Goal: Transaction & Acquisition: Purchase product/service

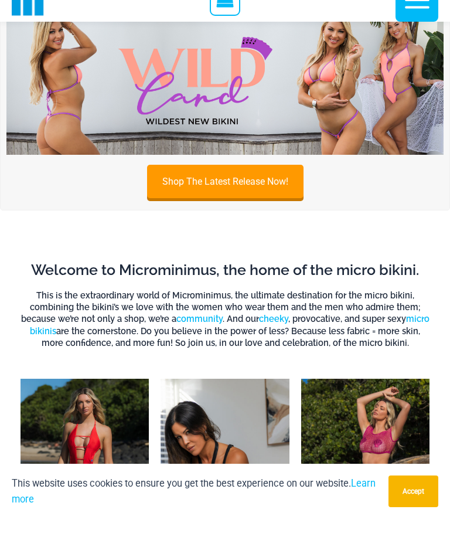
scroll to position [528, 0]
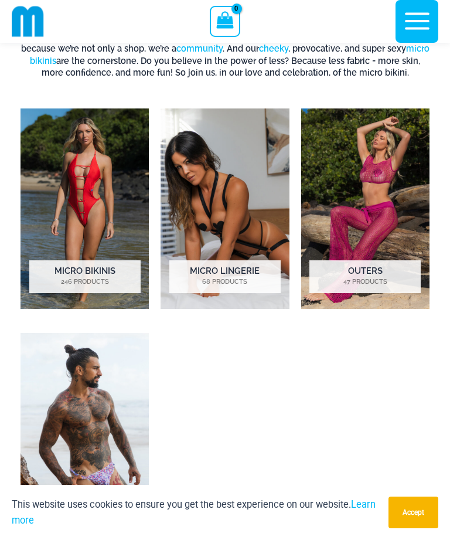
click at [97, 392] on img "Visit product category Mens Swimwear" at bounding box center [85, 433] width 128 height 200
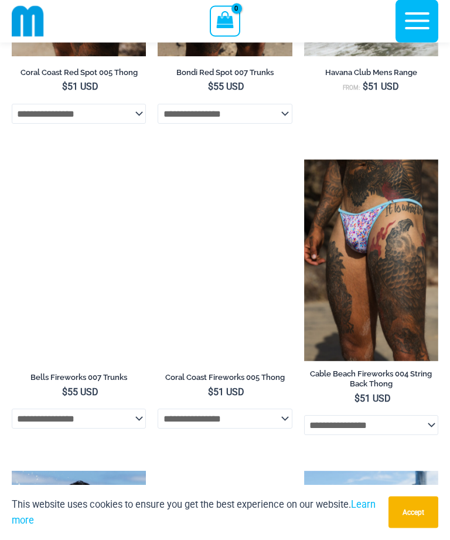
scroll to position [668, 0]
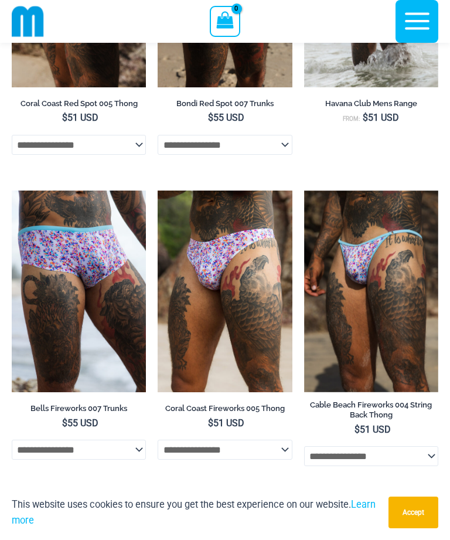
click at [304, 190] on img at bounding box center [304, 190] width 0 height 0
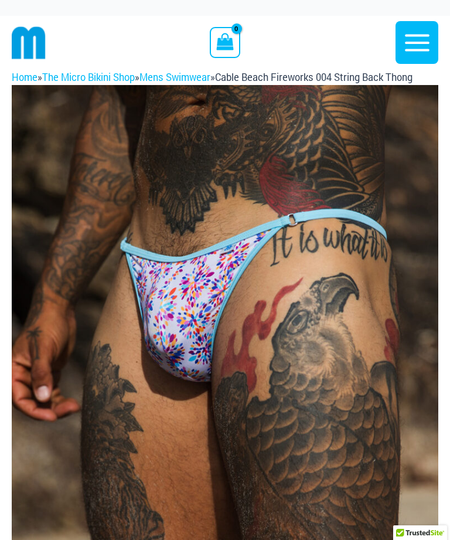
scroll to position [532, 0]
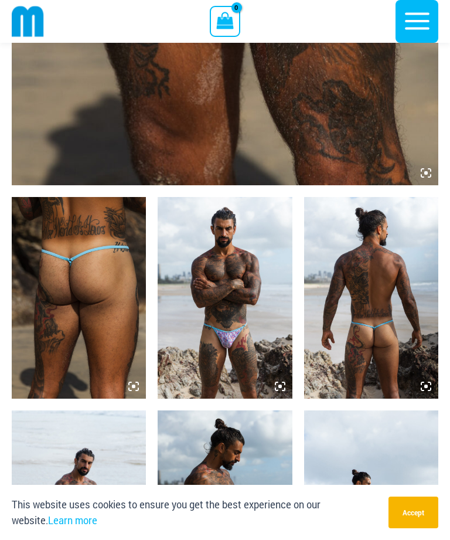
click at [86, 243] on img at bounding box center [79, 298] width 134 height 202
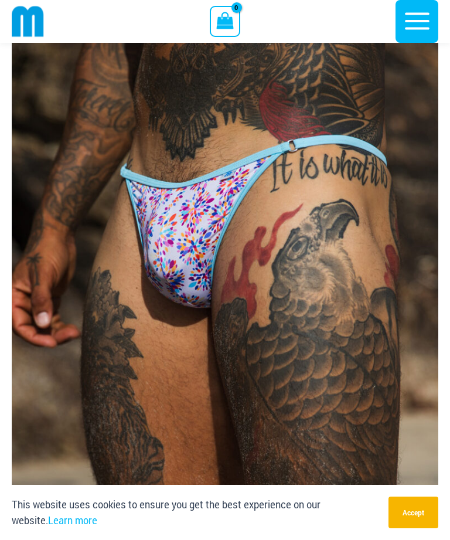
scroll to position [0, 0]
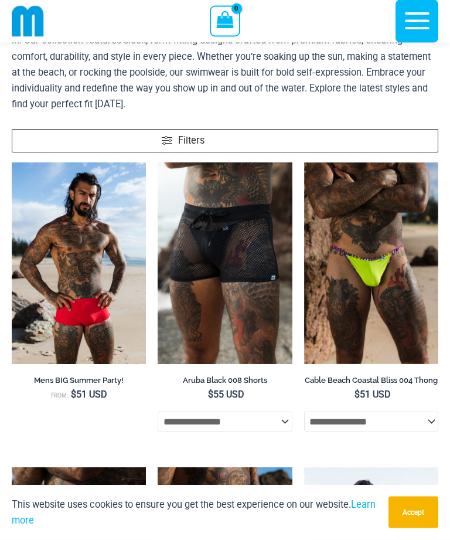
scroll to position [87, 0]
click at [158, 162] on img at bounding box center [158, 162] width 0 height 0
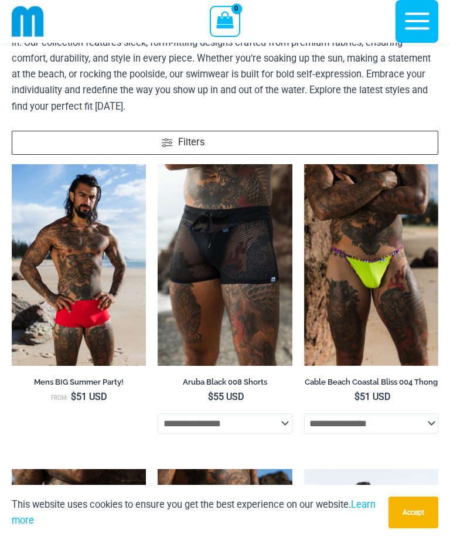
click at [304, 164] on img at bounding box center [304, 164] width 0 height 0
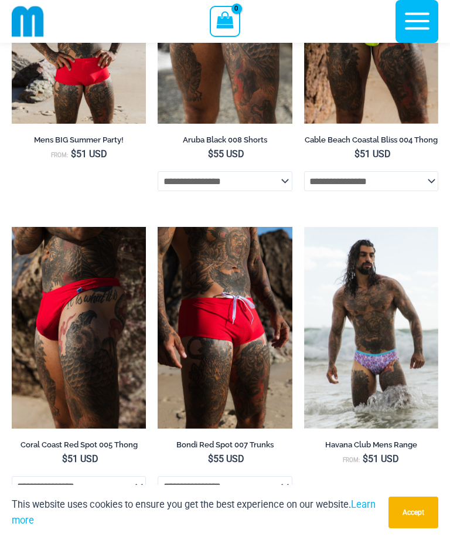
scroll to position [310, 0]
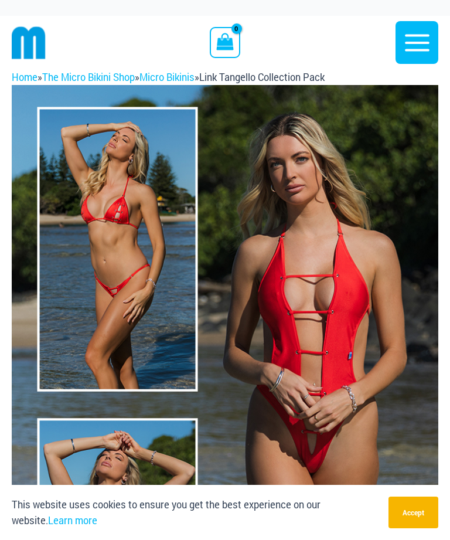
click at [269, 79] on span "Link Tangello Collection Pack" at bounding box center [261, 77] width 125 height 12
copy span "Tangello Collection"
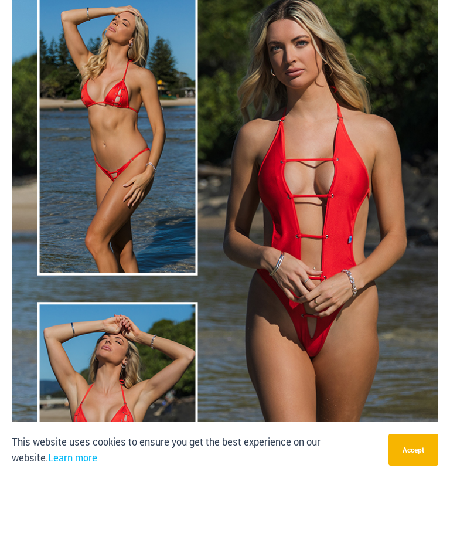
scroll to position [179, 0]
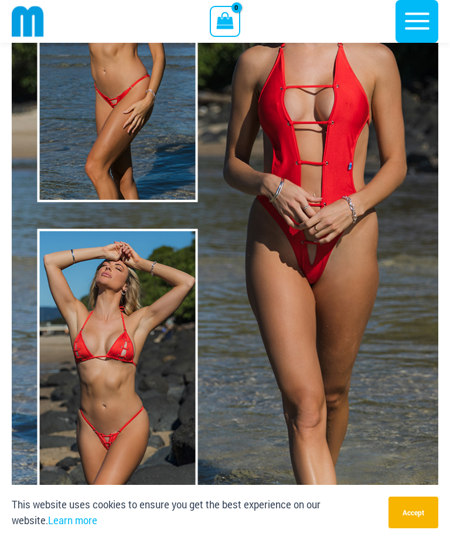
click at [141, 343] on img at bounding box center [225, 216] width 426 height 640
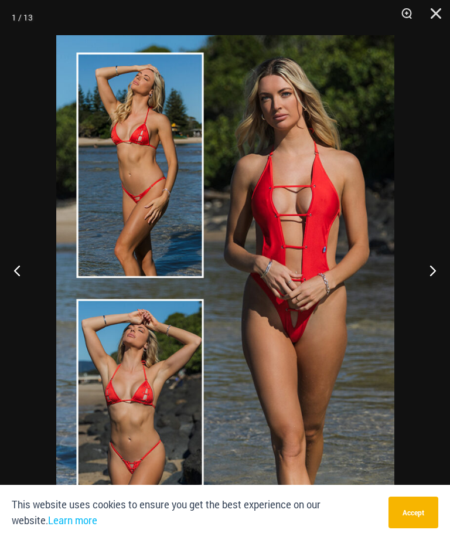
click at [163, 381] on img at bounding box center [225, 288] width 338 height 507
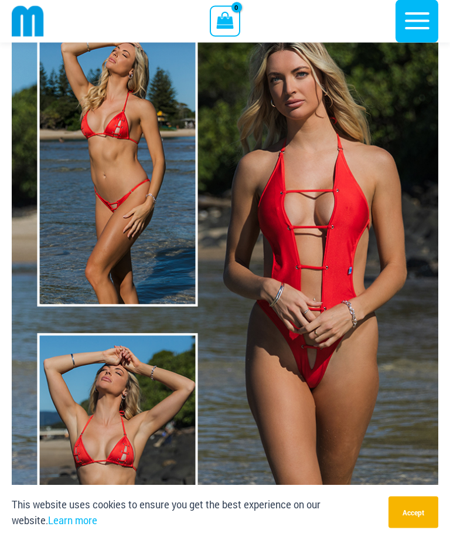
scroll to position [0, 0]
